Goal: Transaction & Acquisition: Download file/media

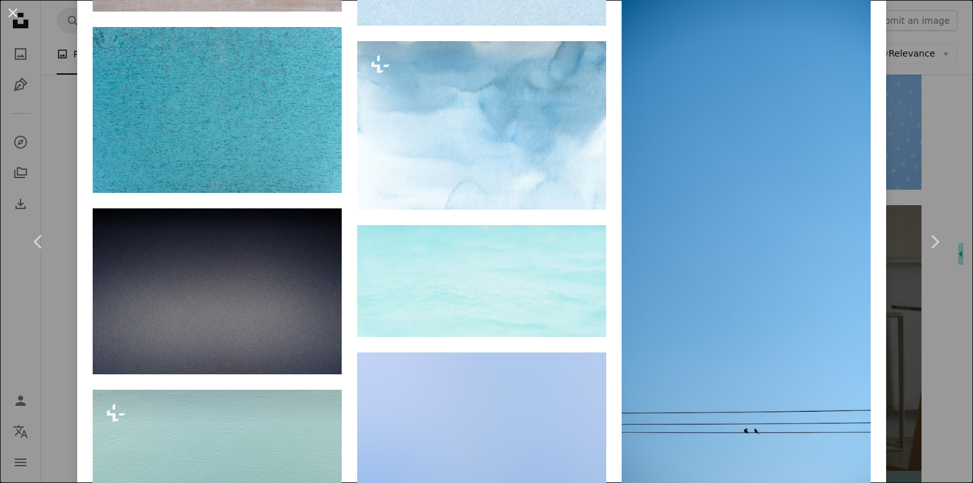
scroll to position [2988, 0]
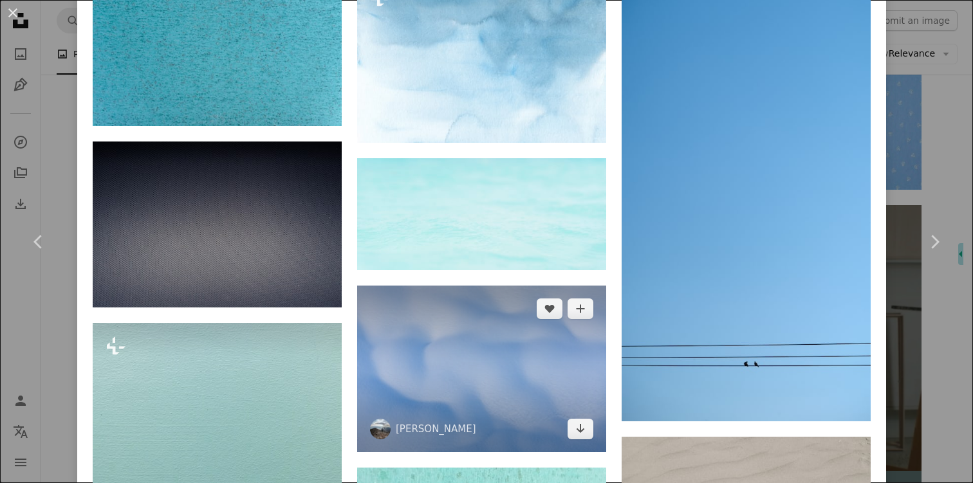
click at [445, 345] on img at bounding box center [481, 369] width 249 height 167
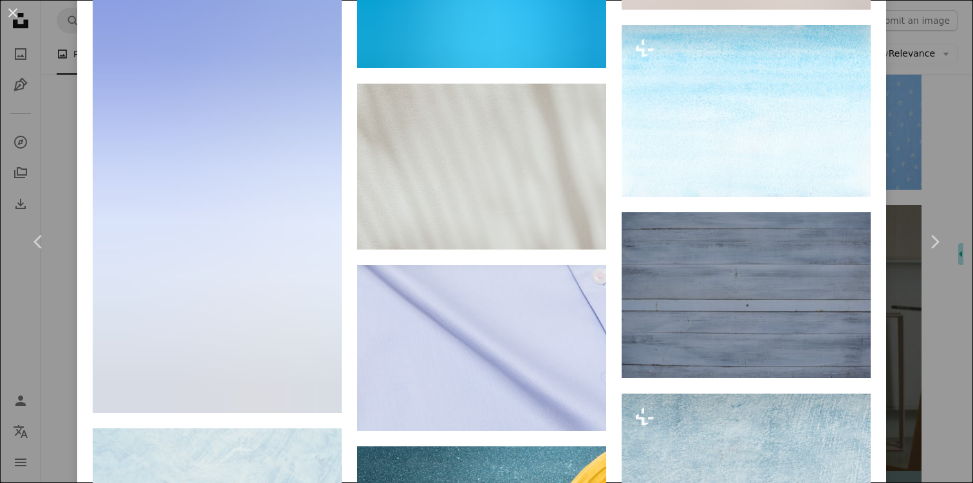
scroll to position [1809, 0]
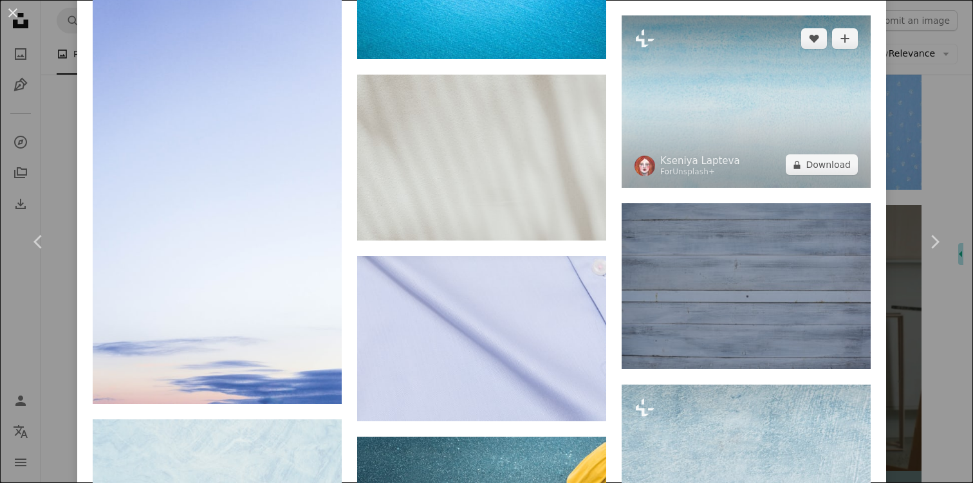
click at [718, 107] on img at bounding box center [745, 101] width 249 height 172
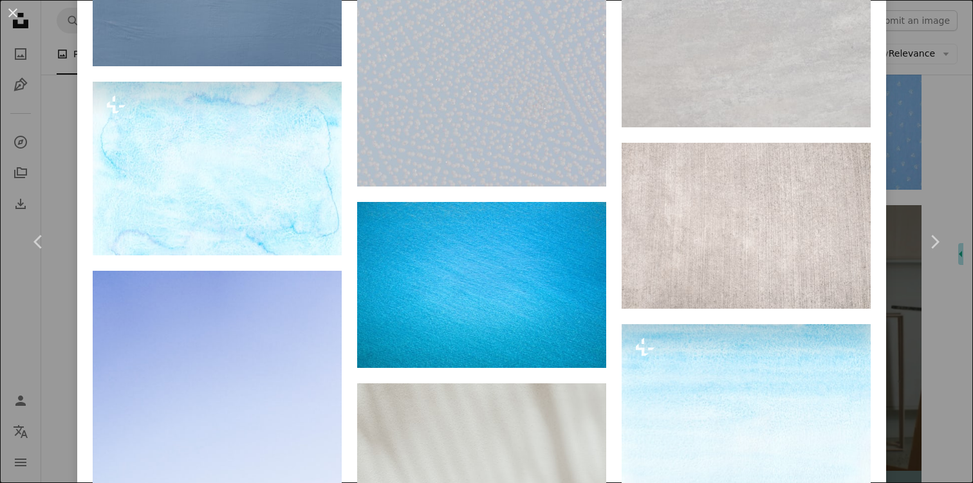
scroll to position [1440, 0]
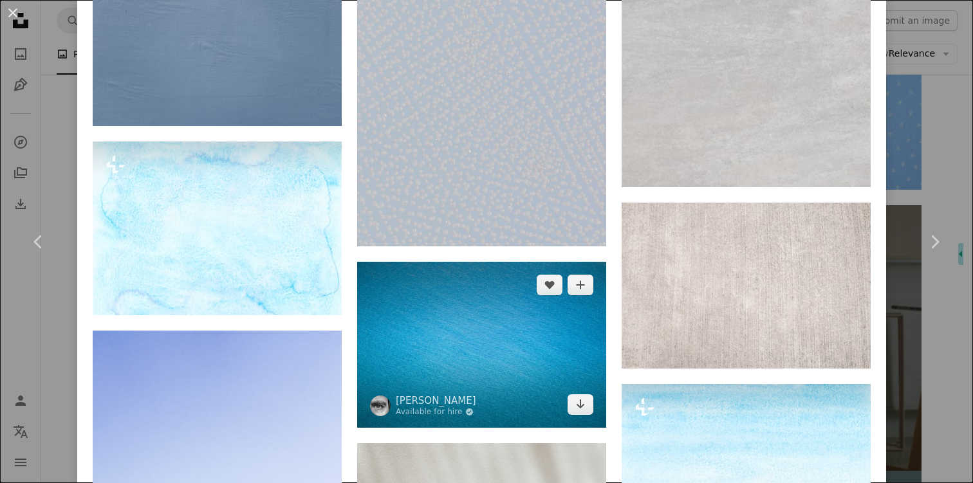
click at [405, 311] on img at bounding box center [481, 345] width 249 height 166
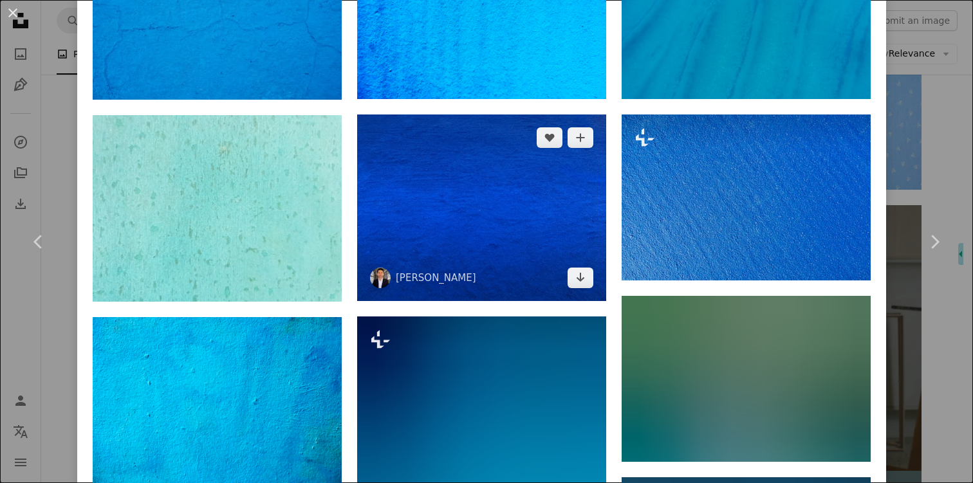
scroll to position [997, 0]
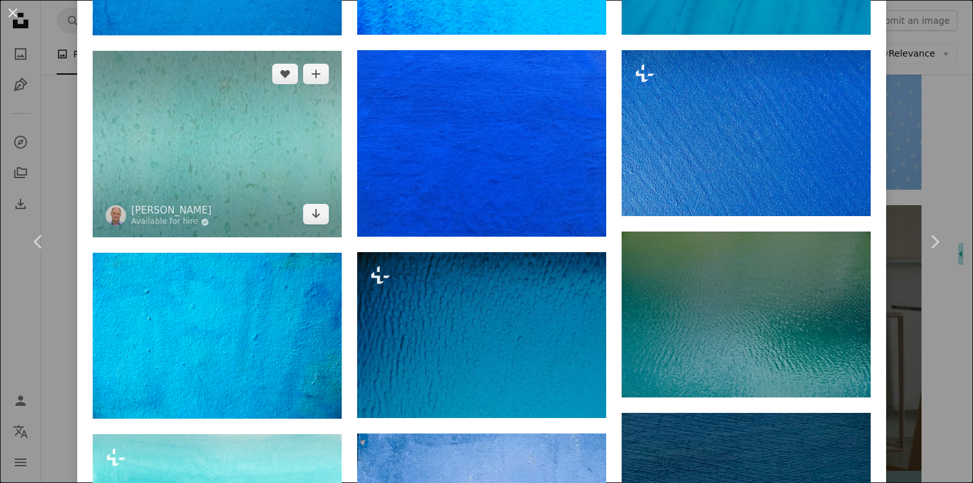
click at [250, 154] on img at bounding box center [217, 144] width 249 height 187
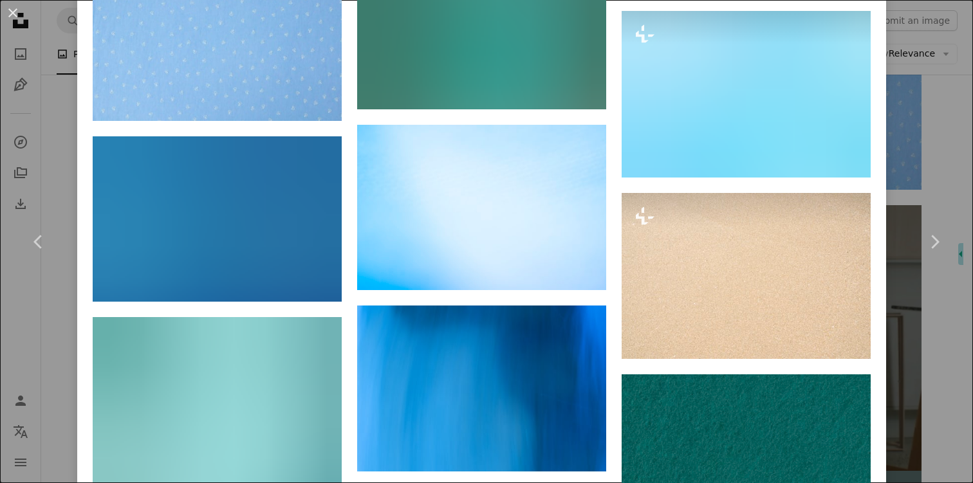
scroll to position [4691, 0]
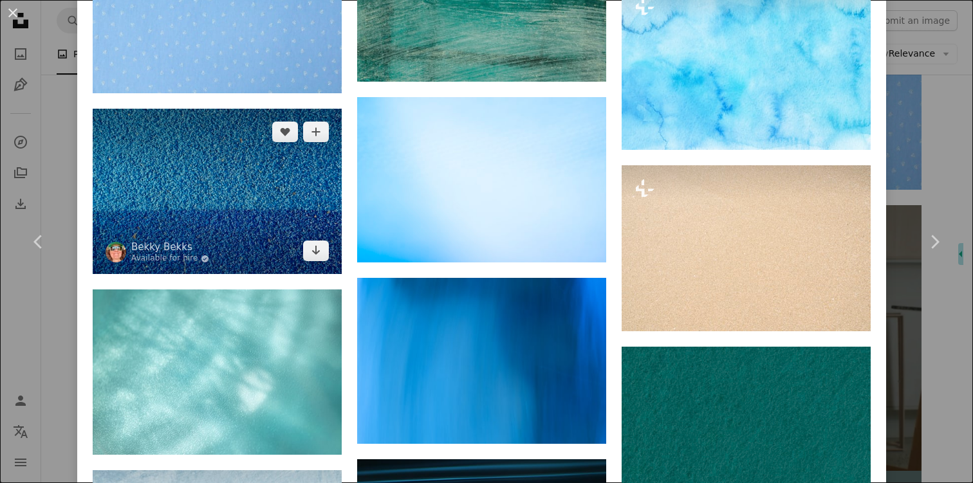
click at [235, 144] on img at bounding box center [217, 192] width 249 height 166
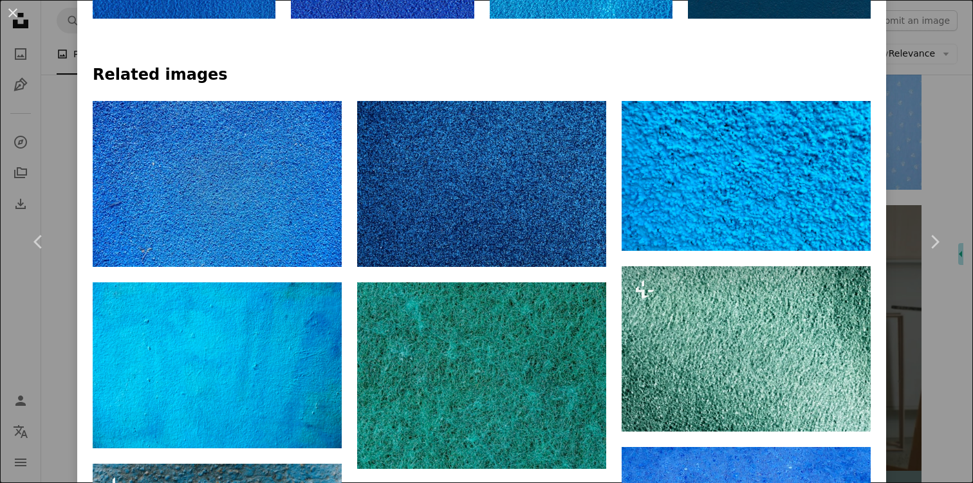
scroll to position [900, 0]
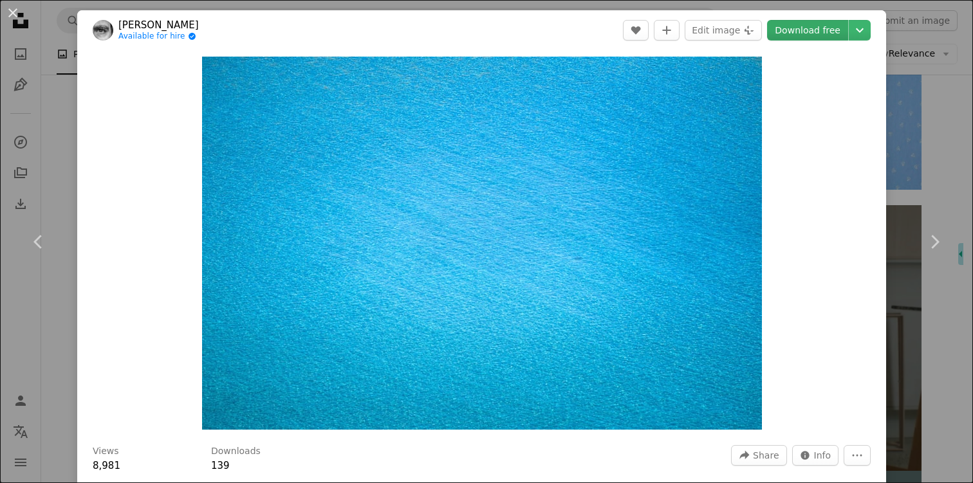
click at [815, 26] on link "Download free" at bounding box center [807, 30] width 81 height 21
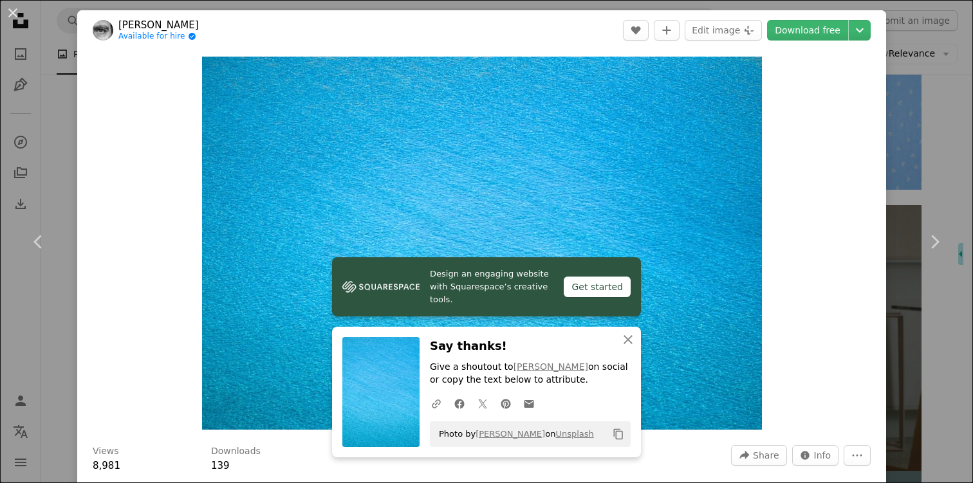
click at [21, 16] on button "An X shape" at bounding box center [12, 12] width 15 height 15
